Goal: Task Accomplishment & Management: Complete application form

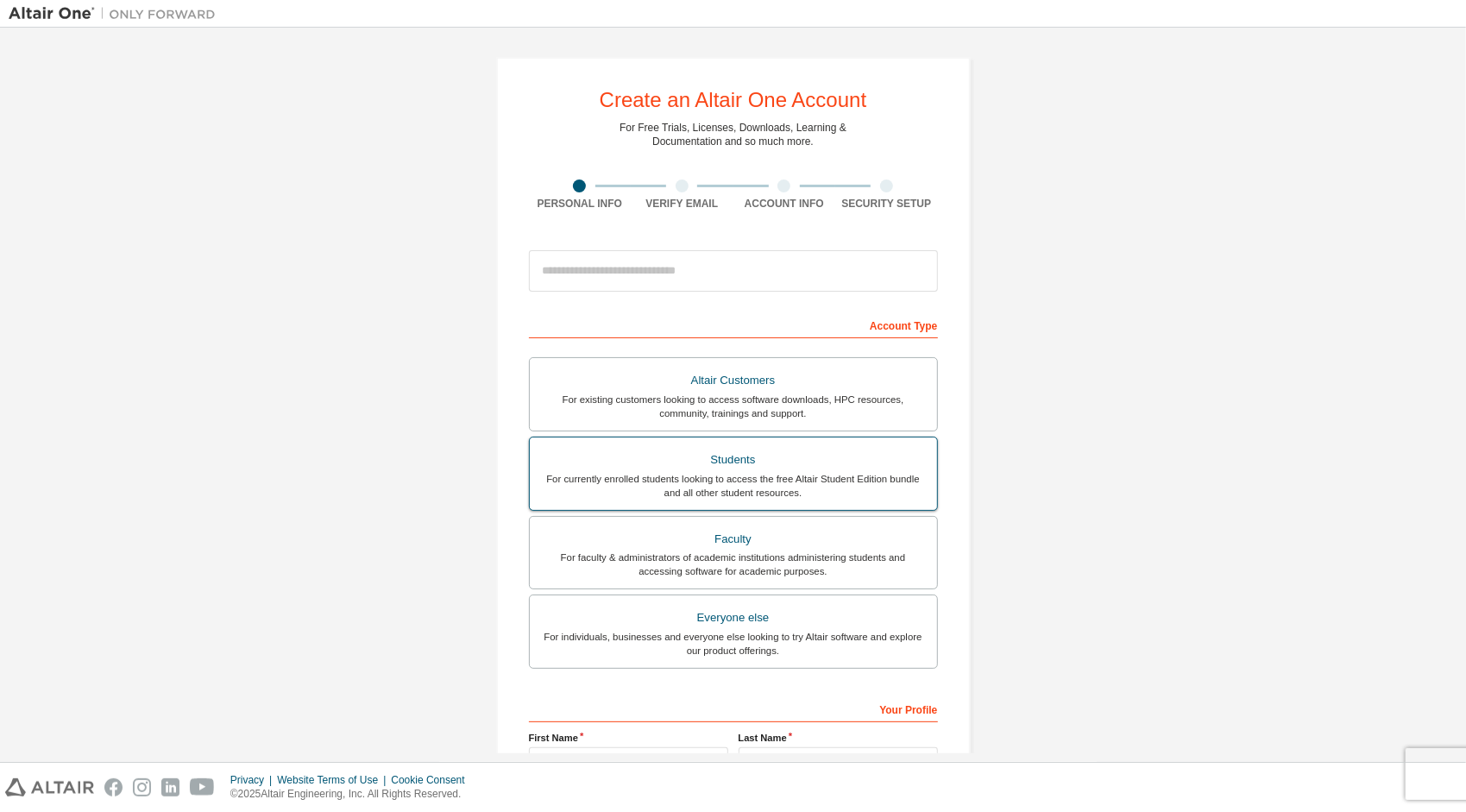
click at [726, 466] on div "Students" at bounding box center [733, 460] width 387 height 24
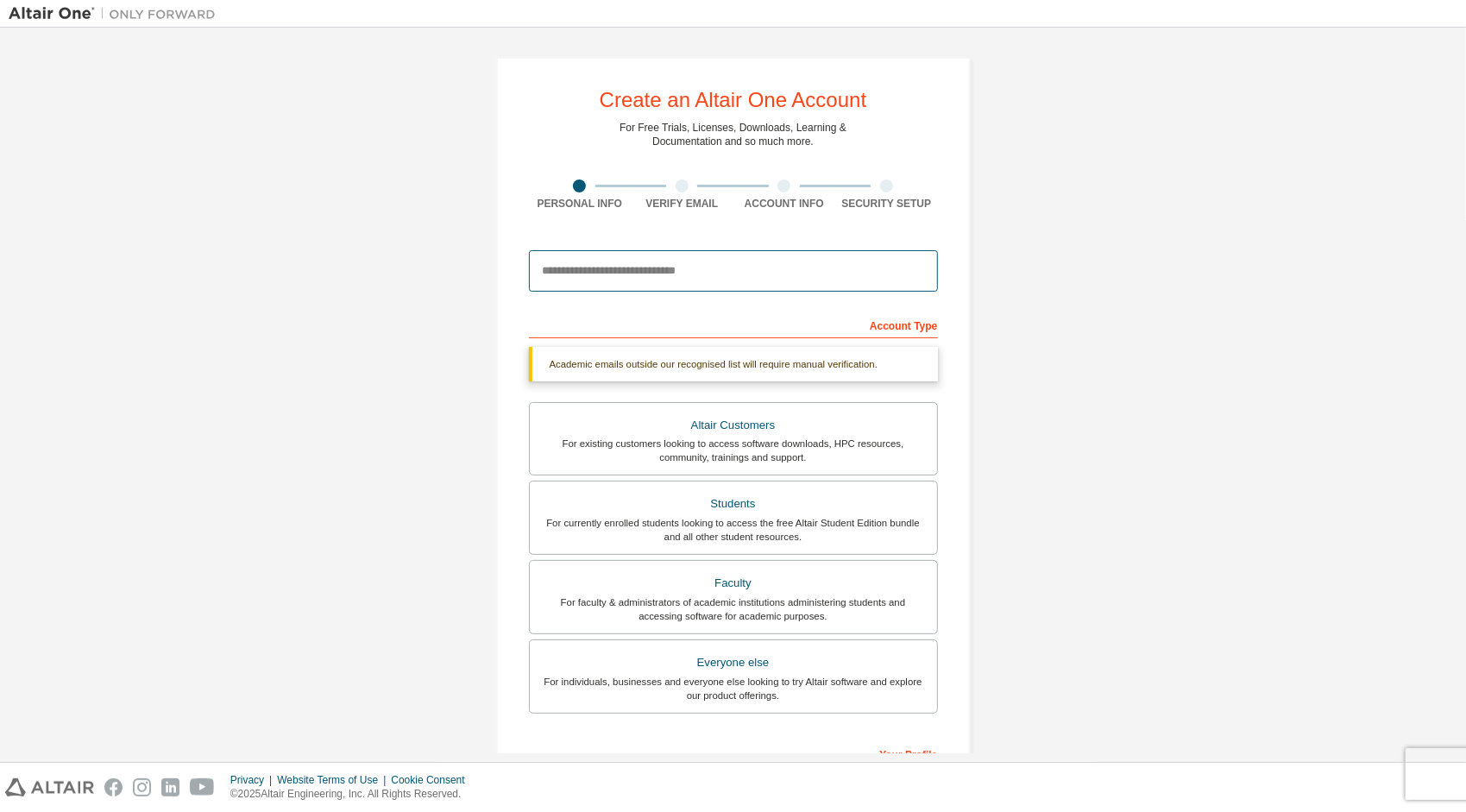
click at [677, 261] on input "email" at bounding box center [733, 271] width 409 height 42
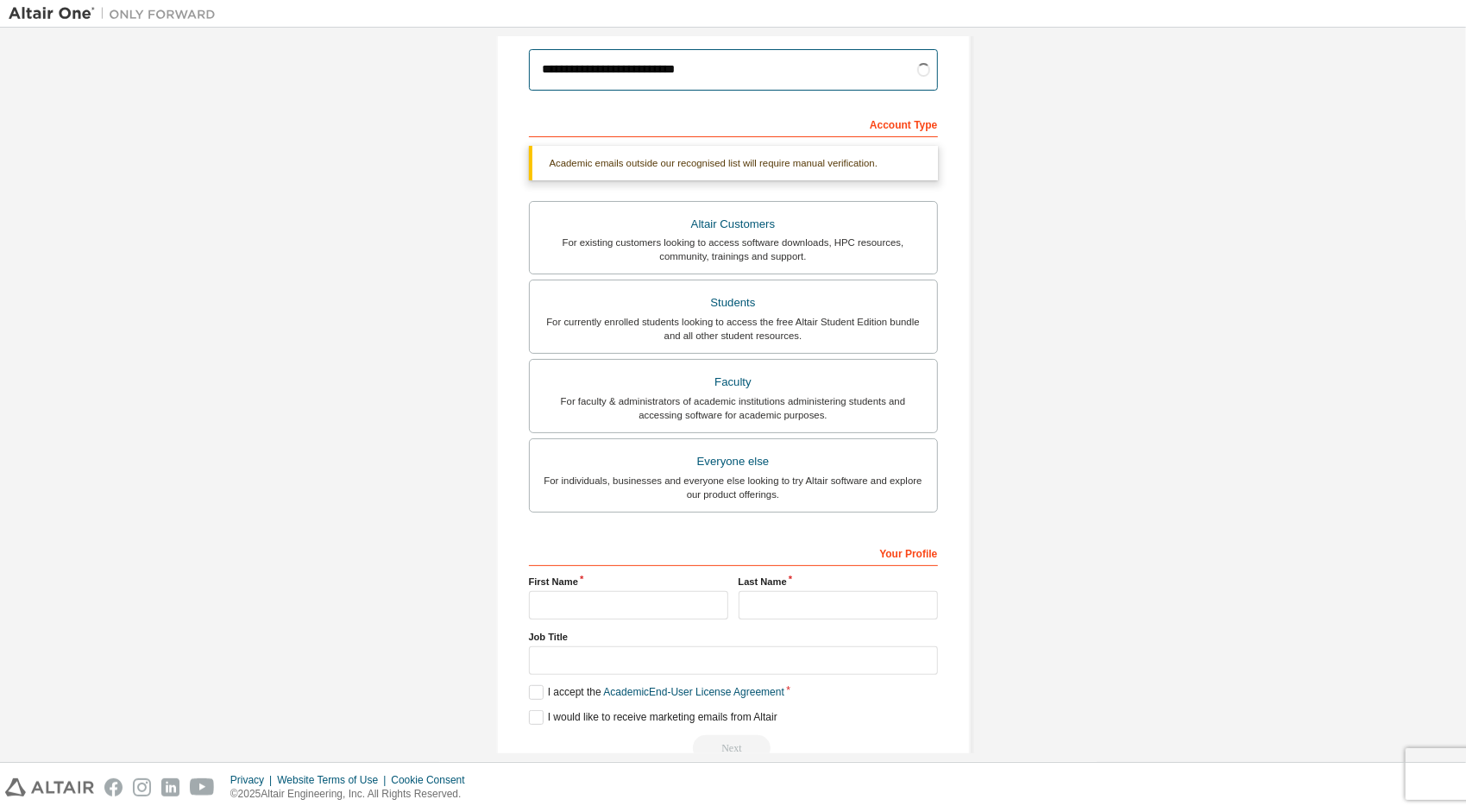
scroll to position [236, 0]
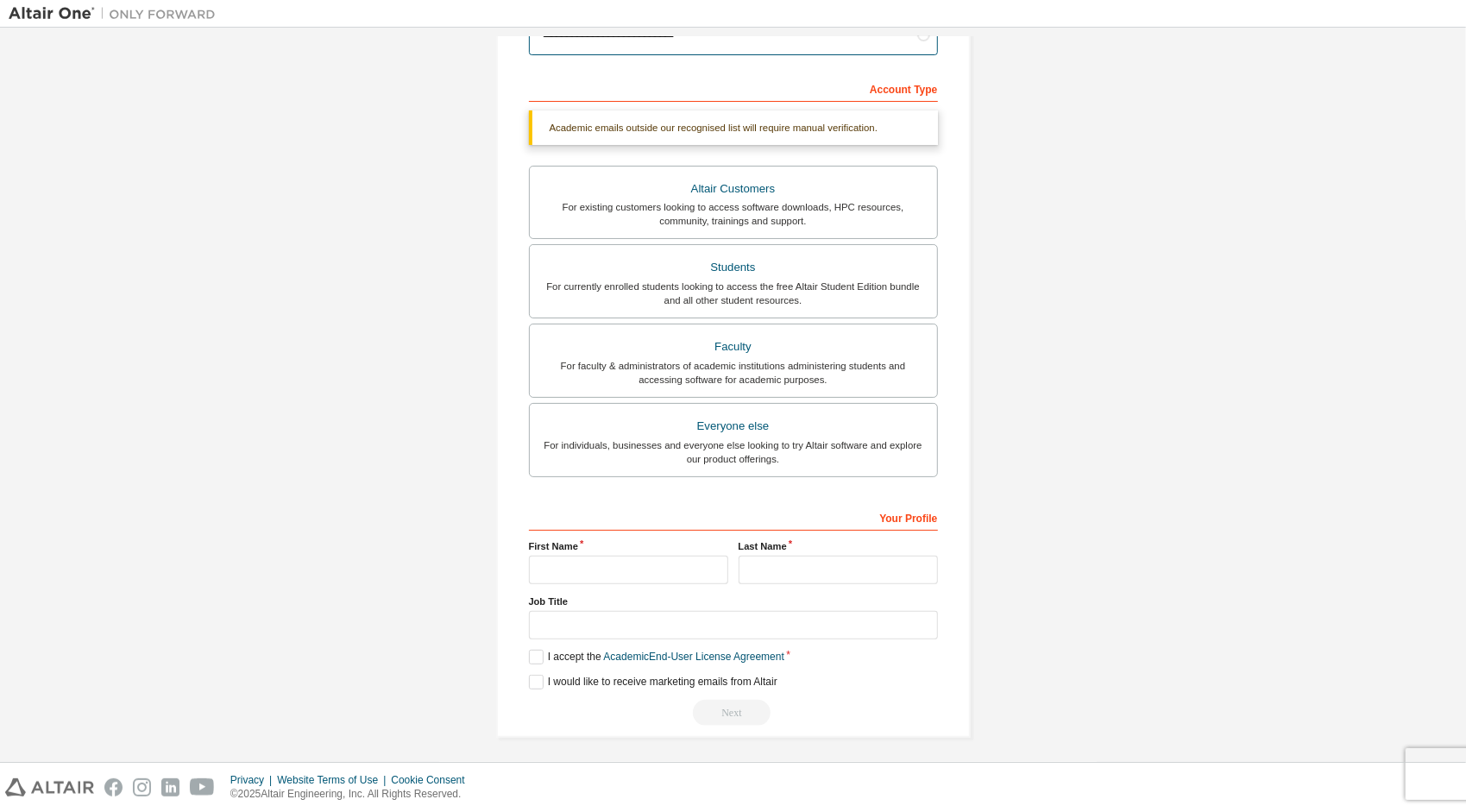
type input "**********"
drag, startPoint x: 652, startPoint y: 562, endPoint x: 645, endPoint y: 553, distance: 11.4
click at [651, 563] on input "text" at bounding box center [629, 570] width 199 height 29
type input "*********"
type input "*****"
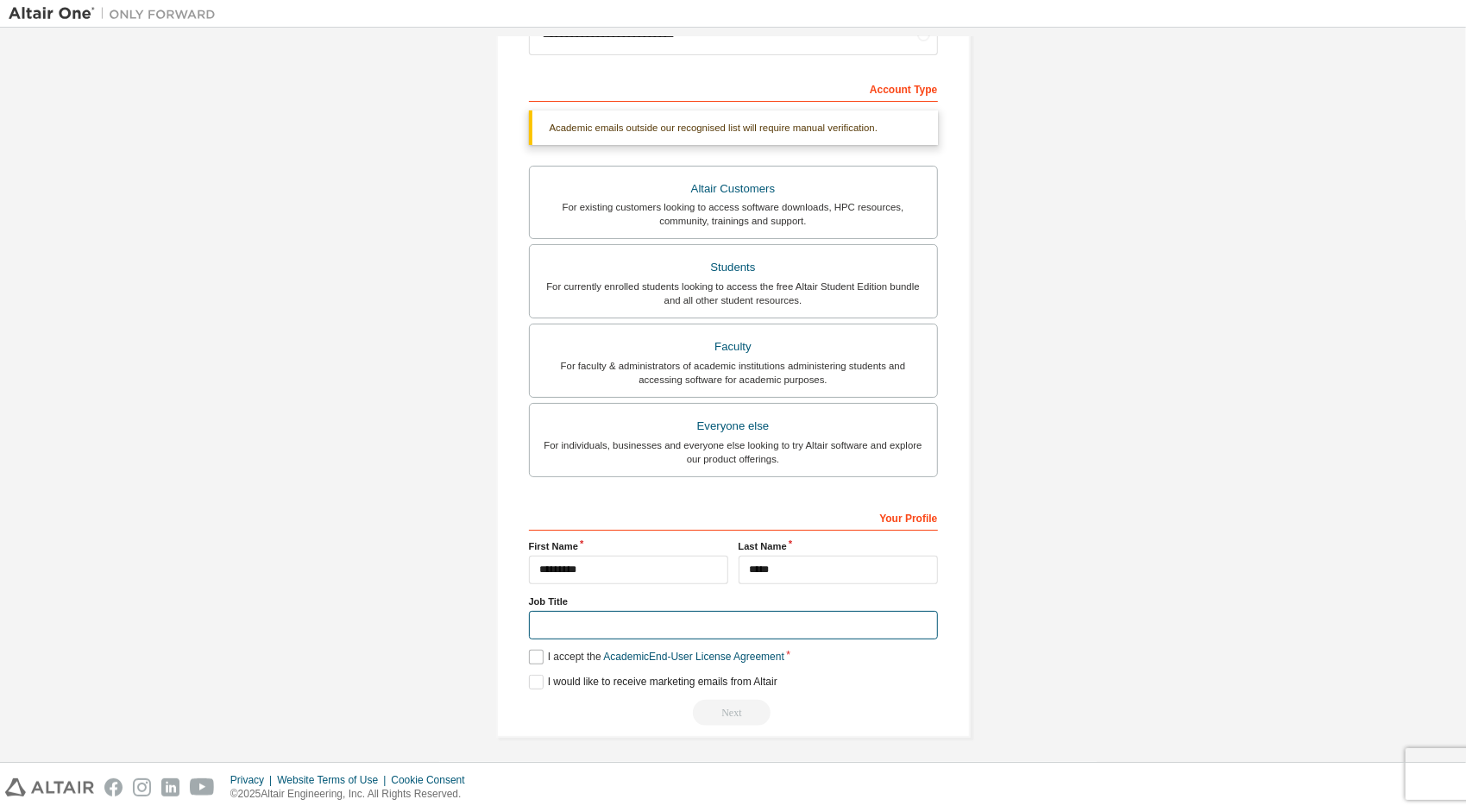
scroll to position [191, 0]
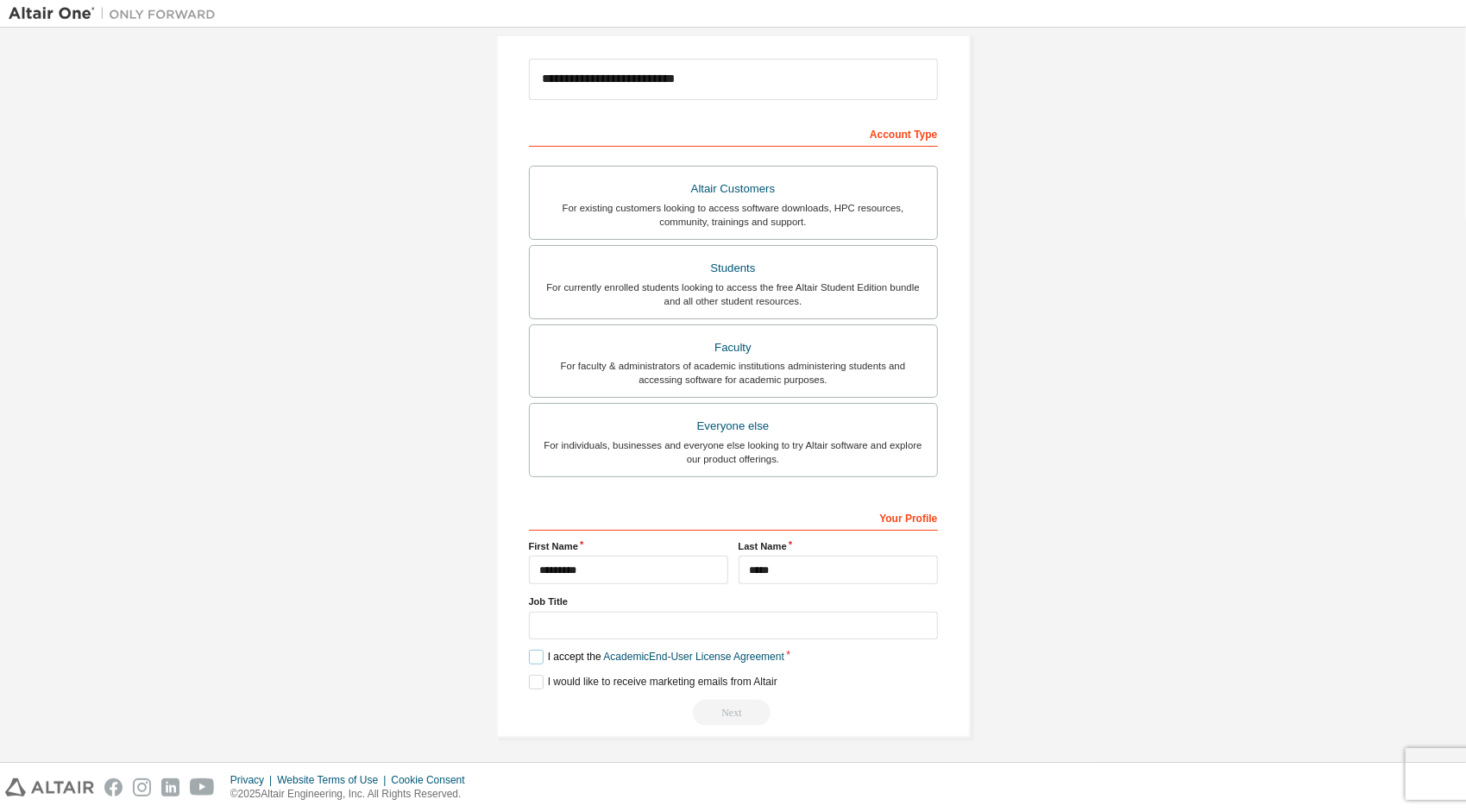
click at [532, 654] on label "I accept the Academic End-User License Agreement" at bounding box center [656, 656] width 255 height 15
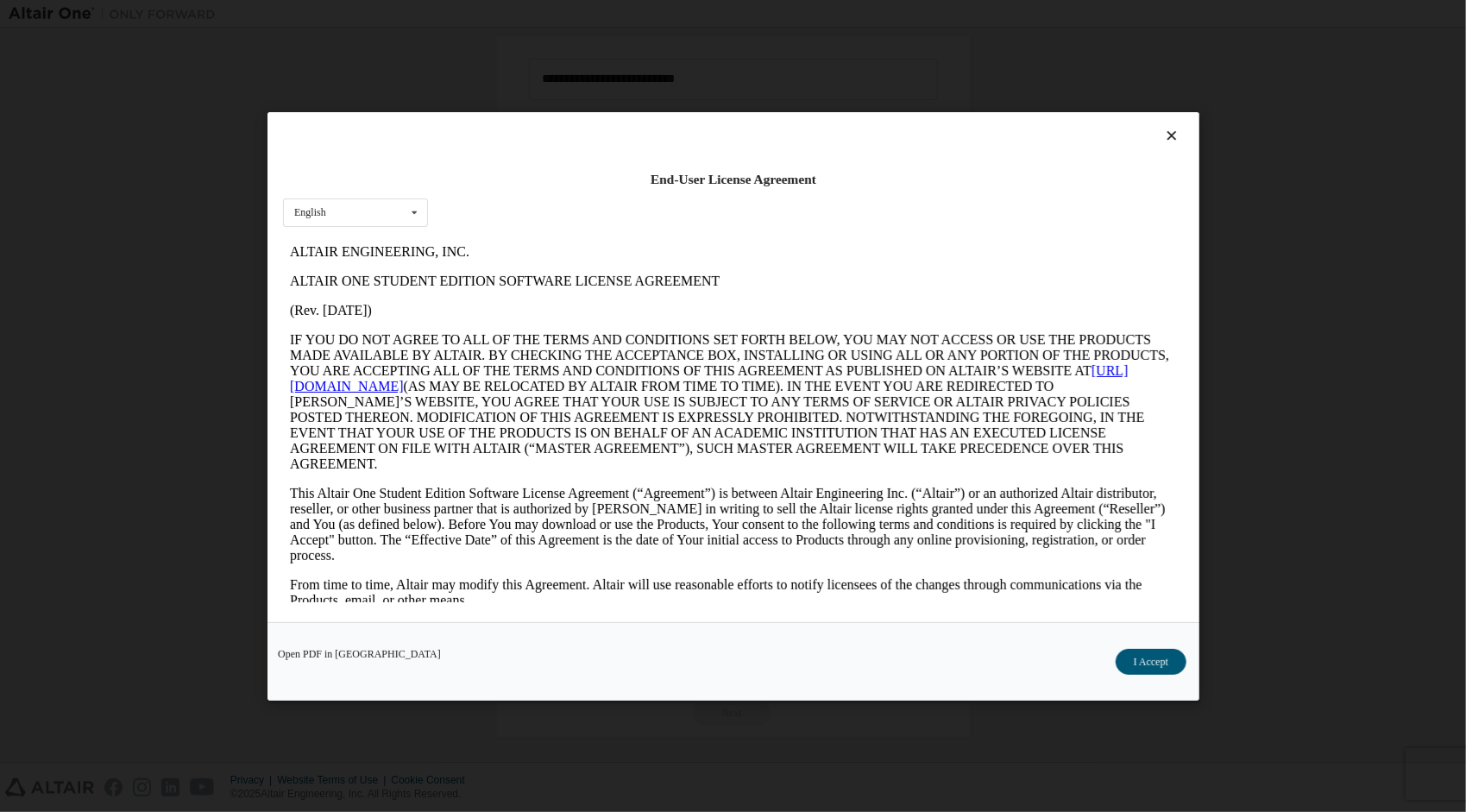
scroll to position [0, 0]
click at [1134, 662] on button "I Accept" at bounding box center [1150, 661] width 71 height 26
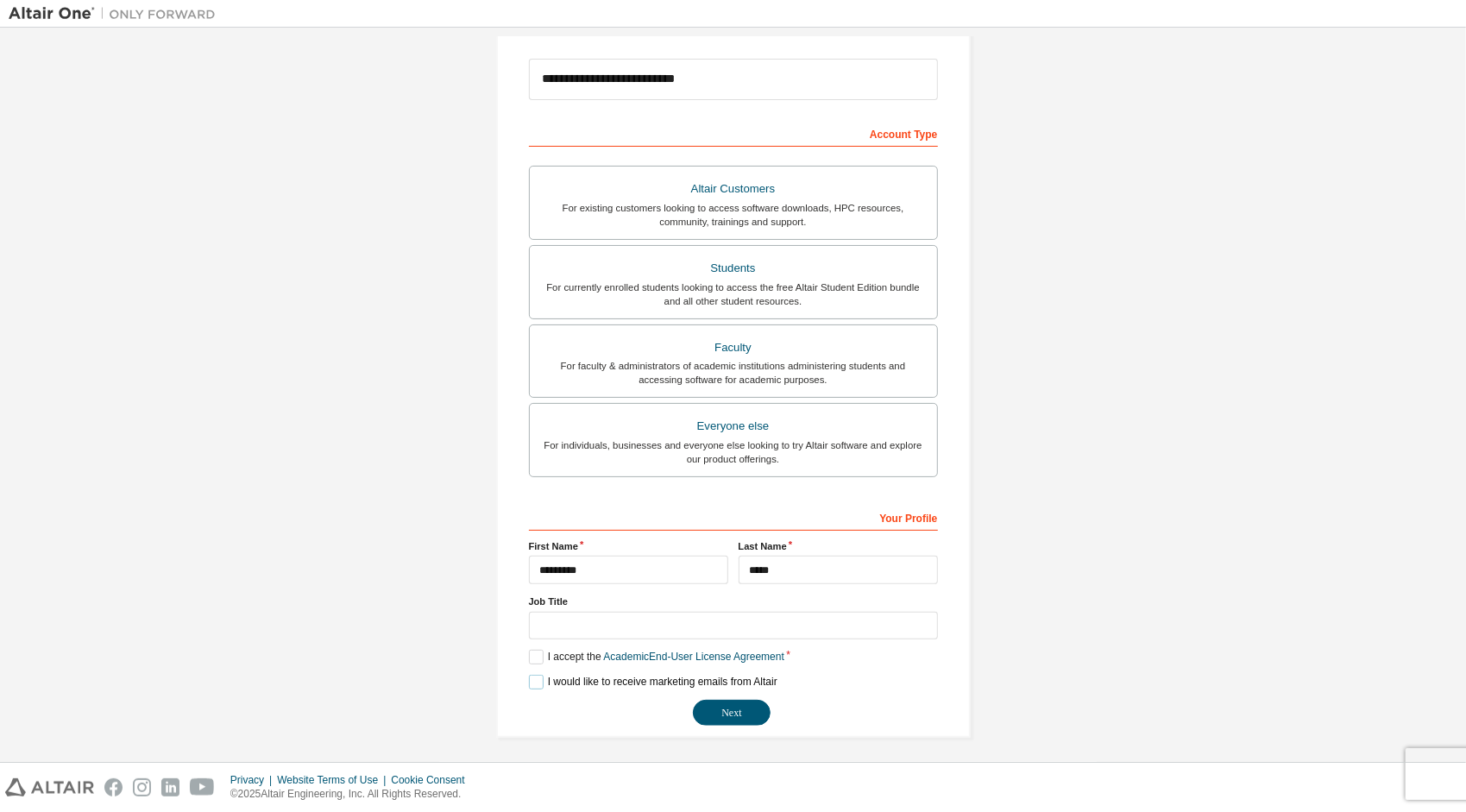
click at [529, 677] on label "I would like to receive marketing emails from Altair" at bounding box center [653, 681] width 248 height 15
click at [537, 677] on label "I would like to receive marketing emails from Altair" at bounding box center [653, 681] width 248 height 15
click at [743, 711] on button "Next" at bounding box center [732, 713] width 78 height 26
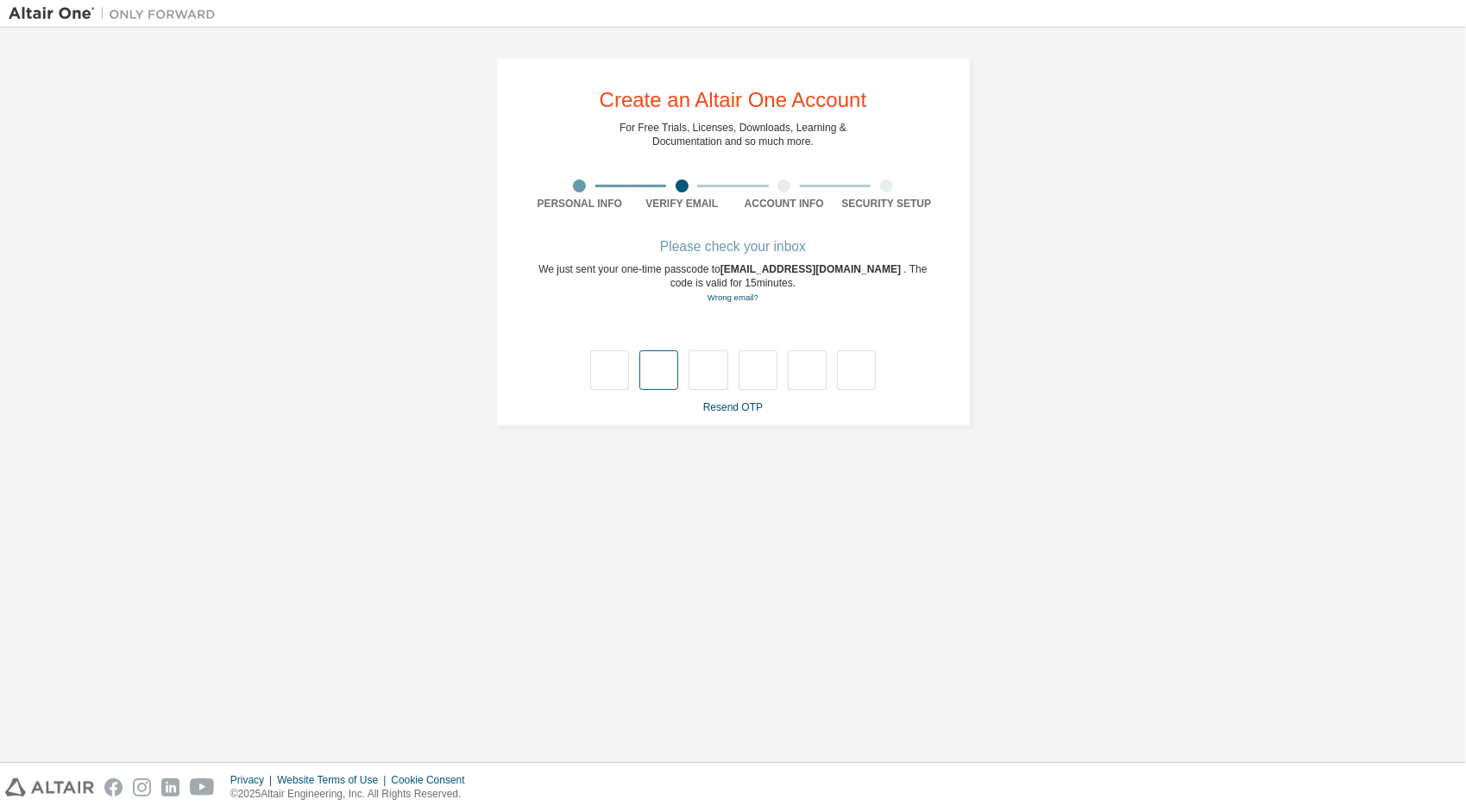
type input "*"
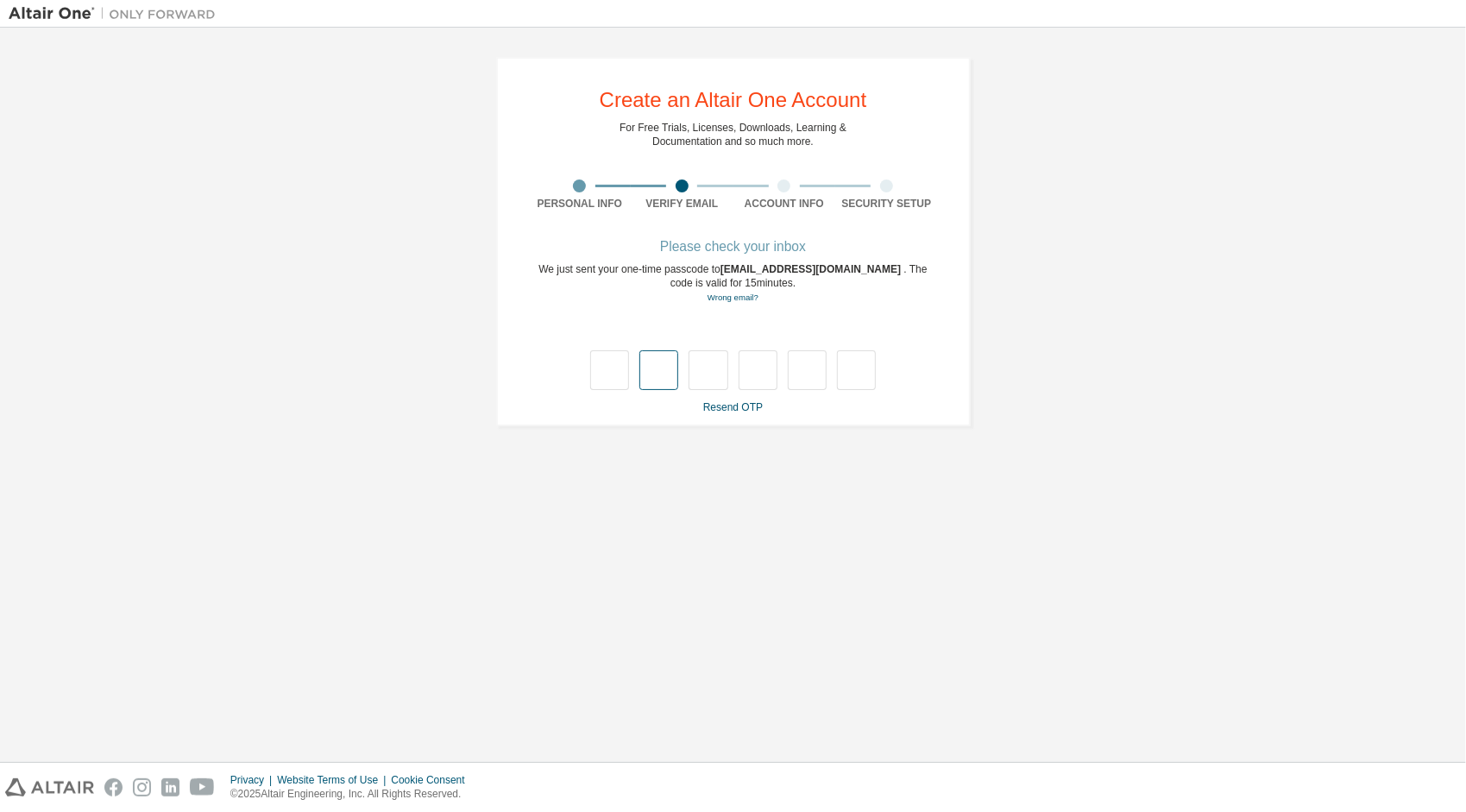
type input "*"
